Goal: Download file/media

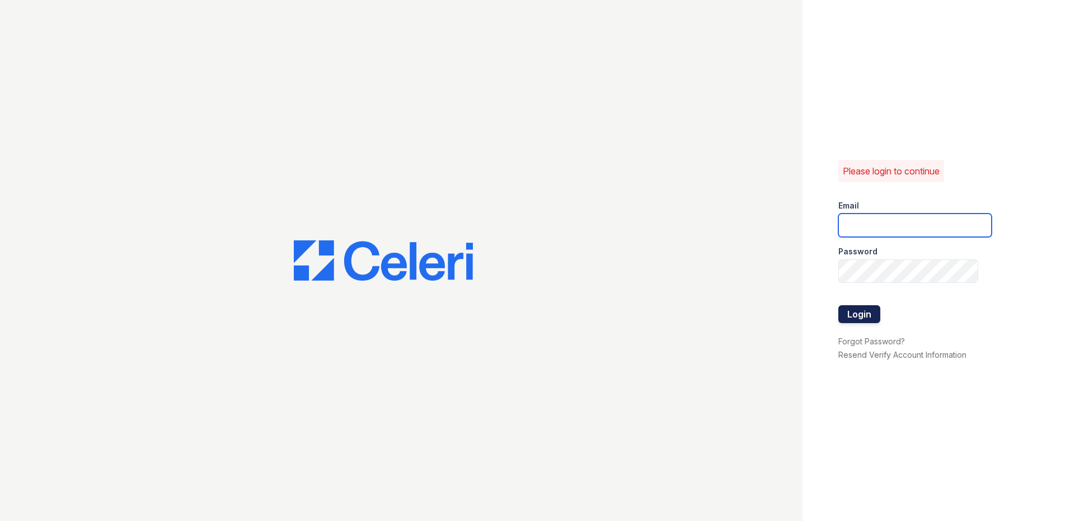
type input "[EMAIL_ADDRESS][DOMAIN_NAME]"
click at [854, 314] on button "Login" at bounding box center [859, 314] width 42 height 18
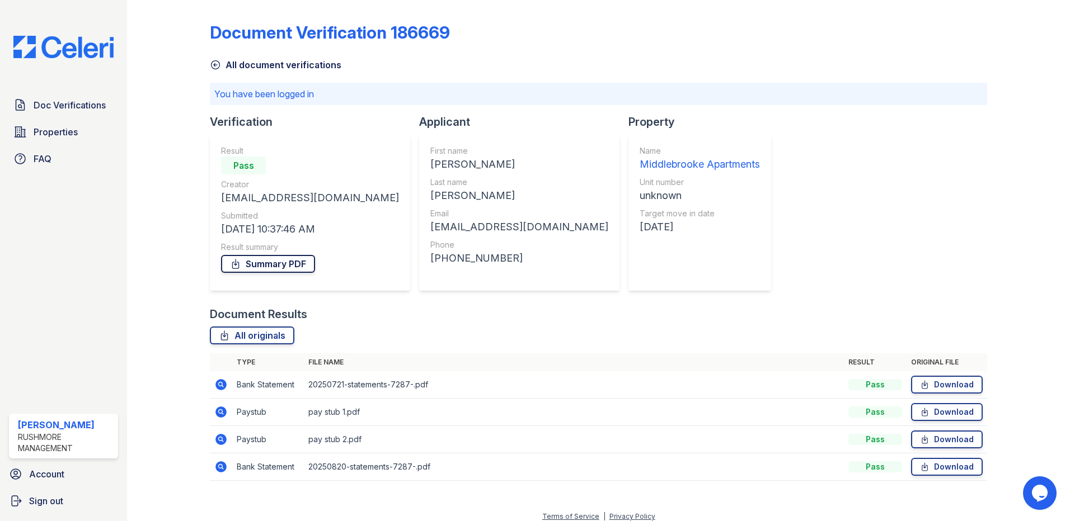
click at [269, 263] on link "Summary PDF" at bounding box center [268, 264] width 94 height 18
